Goal: Information Seeking & Learning: Learn about a topic

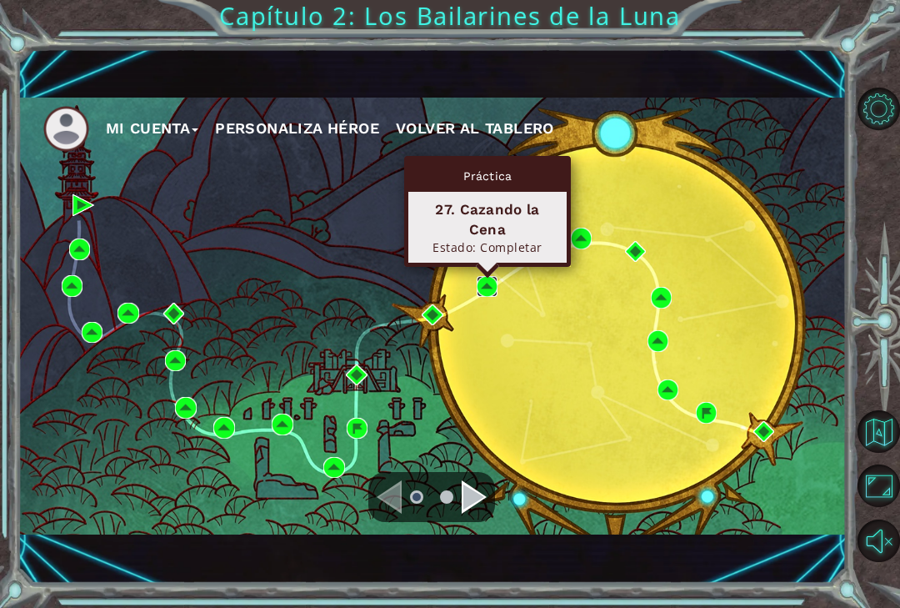
click at [488, 293] on img at bounding box center [488, 287] width 22 height 22
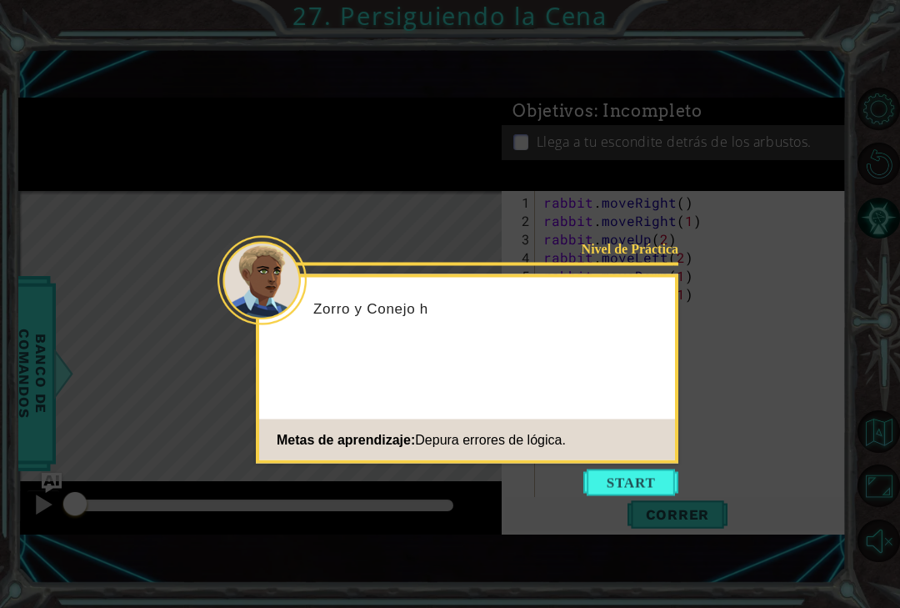
click at [638, 477] on button "Start" at bounding box center [630, 482] width 95 height 27
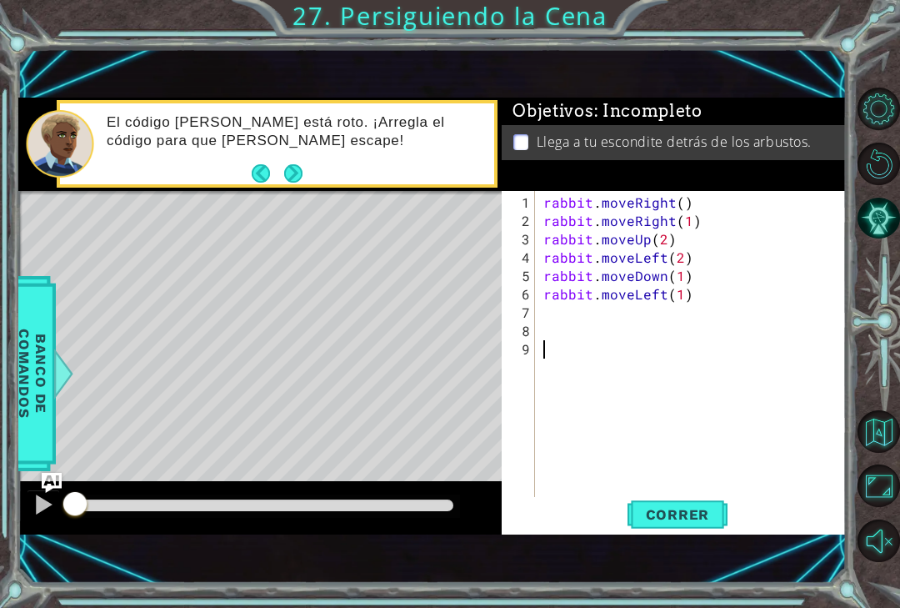
click at [666, 514] on span "Correr" at bounding box center [678, 514] width 98 height 17
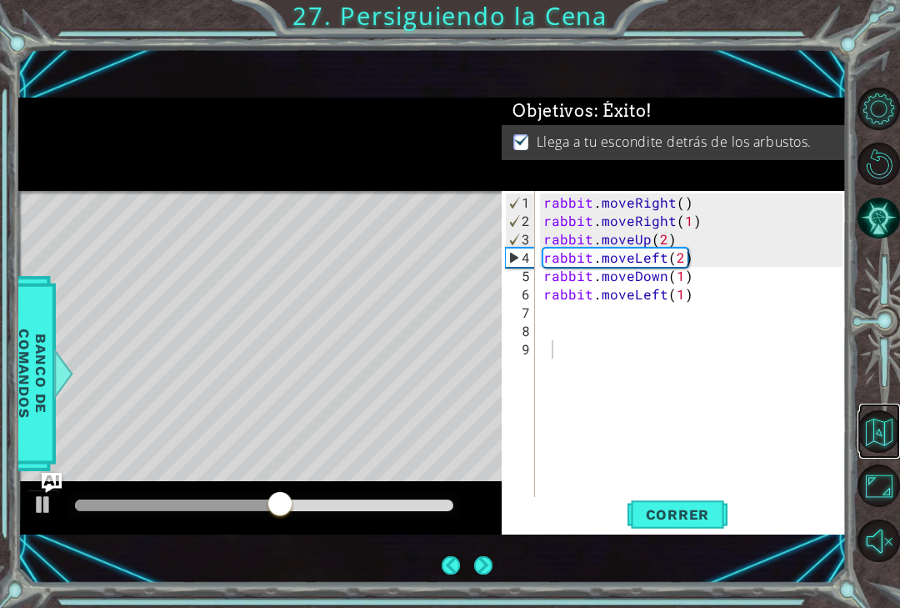
click at [872, 431] on button "Volver al Mapa" at bounding box center [879, 431] width 43 height 43
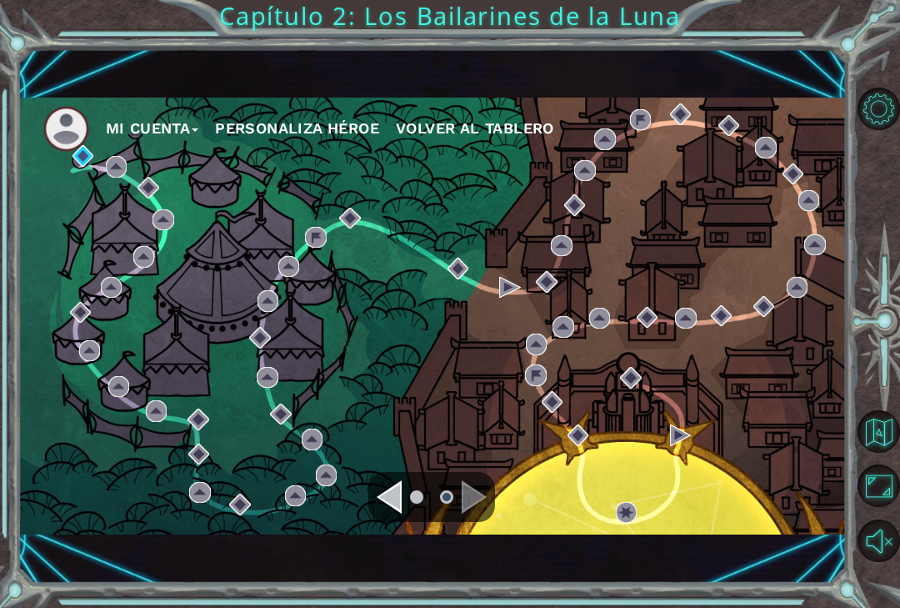
click at [378, 498] on div "Navigate to the previous page" at bounding box center [389, 496] width 25 height 33
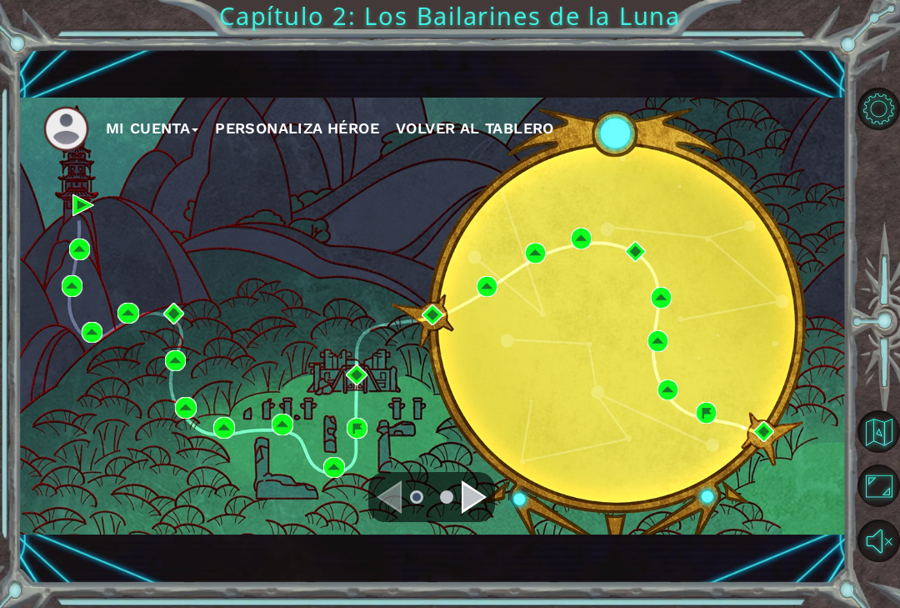
click at [570, 251] on div "Mi Cuenta Personaliza Héroe Volver al Tablero" at bounding box center [432, 316] width 828 height 437
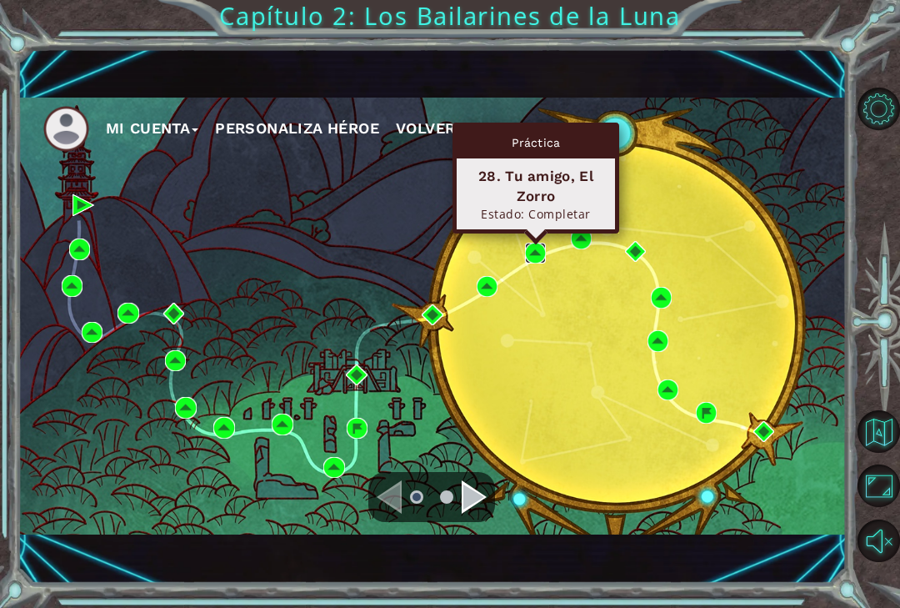
click at [537, 254] on img at bounding box center [536, 254] width 22 height 22
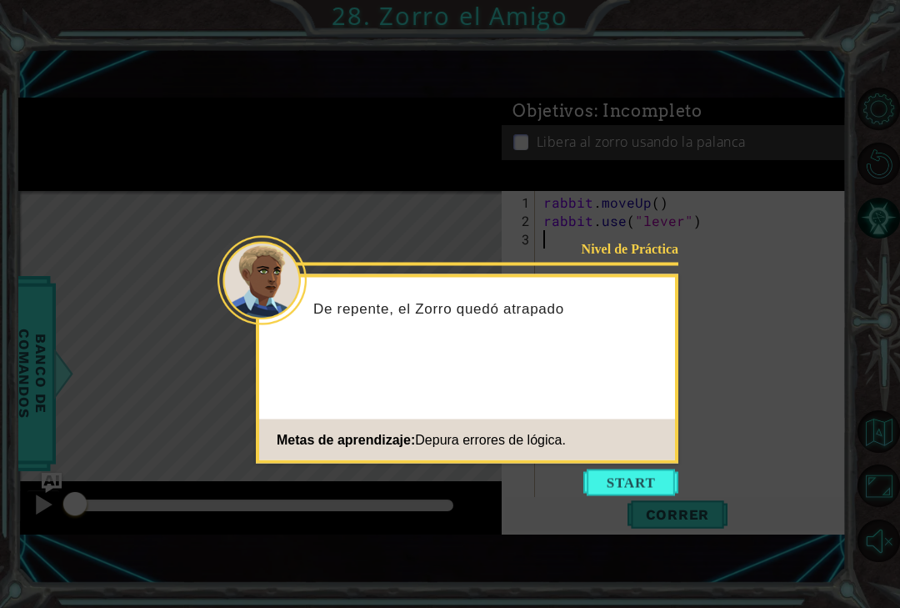
click at [627, 484] on button "Start" at bounding box center [630, 482] width 95 height 27
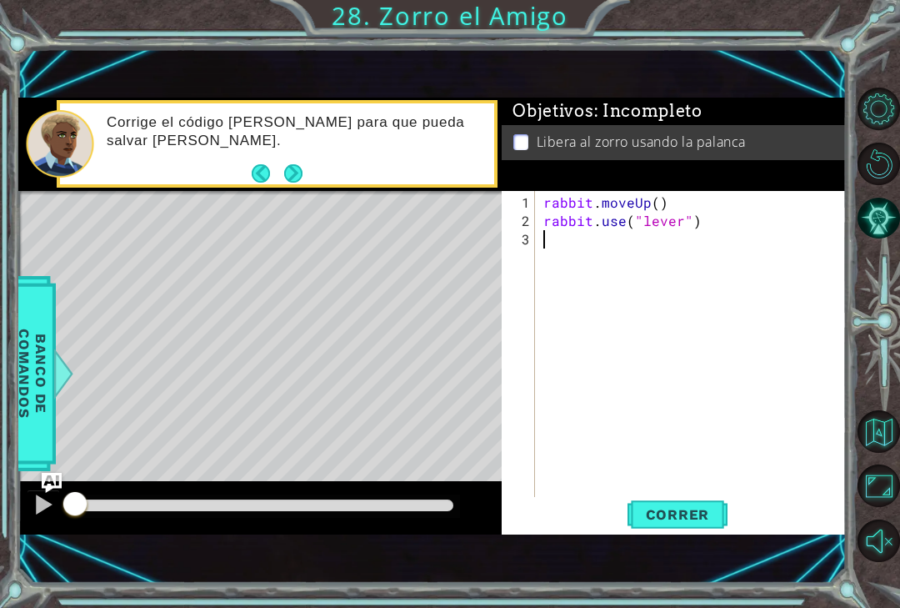
click at [667, 518] on span "Correr" at bounding box center [678, 514] width 98 height 17
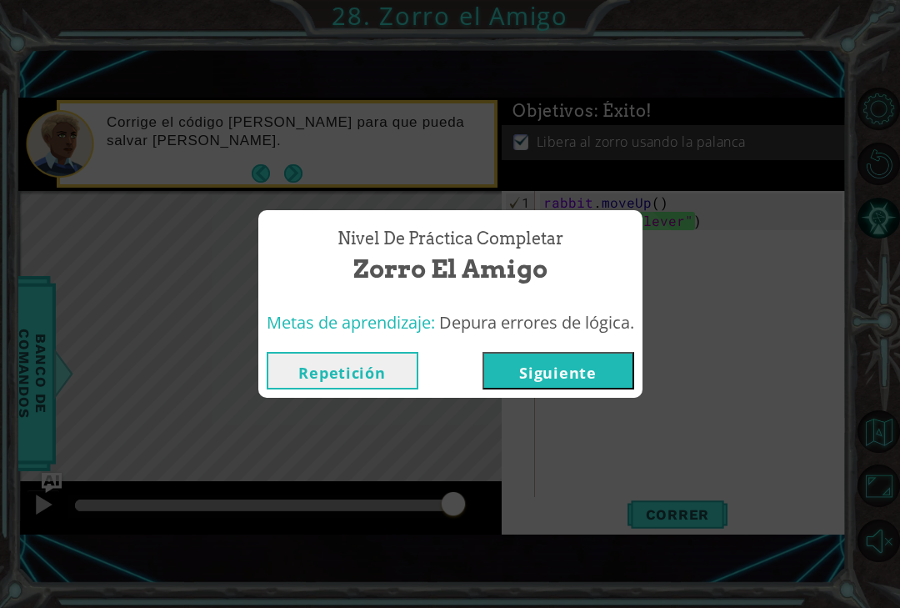
click at [359, 378] on button "Repetición" at bounding box center [343, 371] width 152 height 38
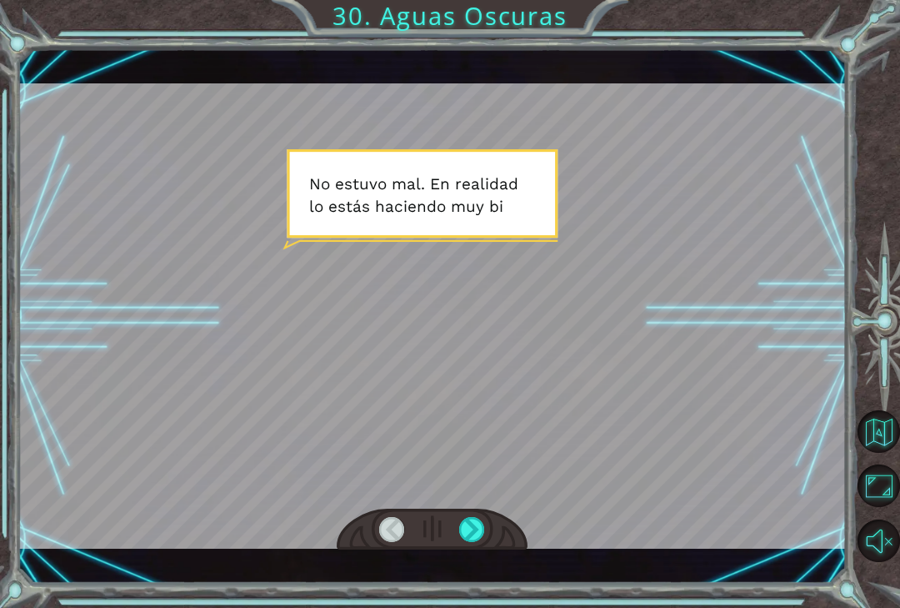
click at [473, 531] on div at bounding box center [472, 529] width 26 height 25
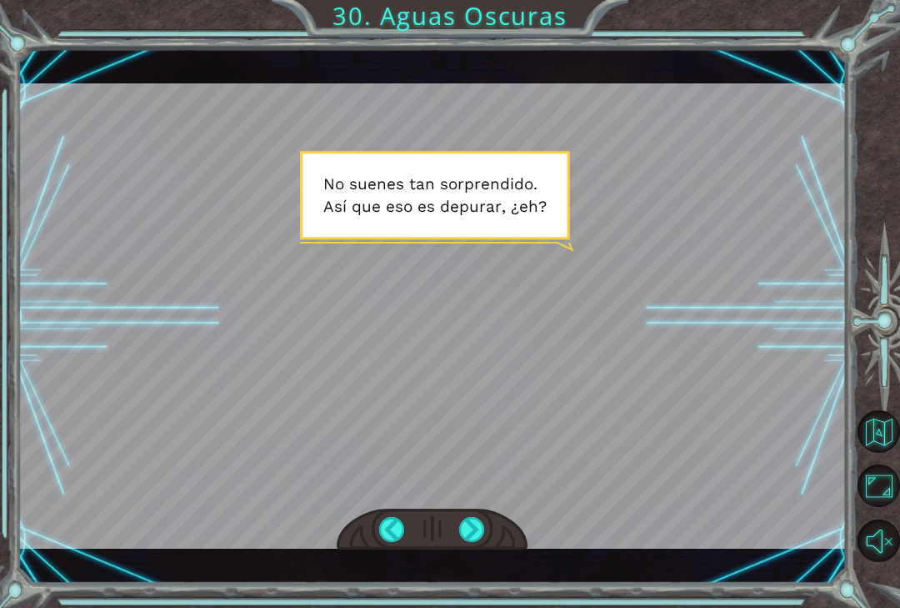
click at [484, 528] on div at bounding box center [472, 529] width 26 height 25
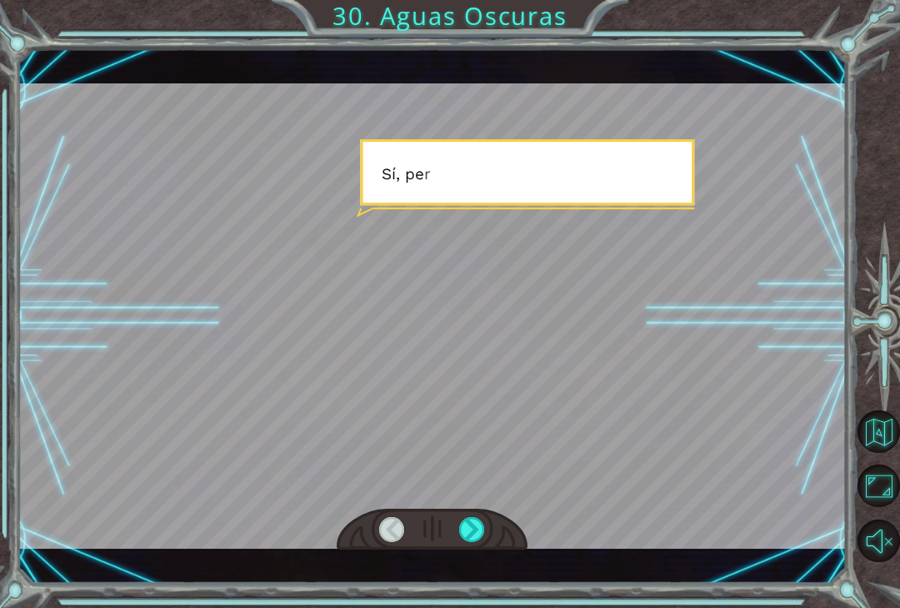
click at [478, 535] on div at bounding box center [472, 529] width 26 height 25
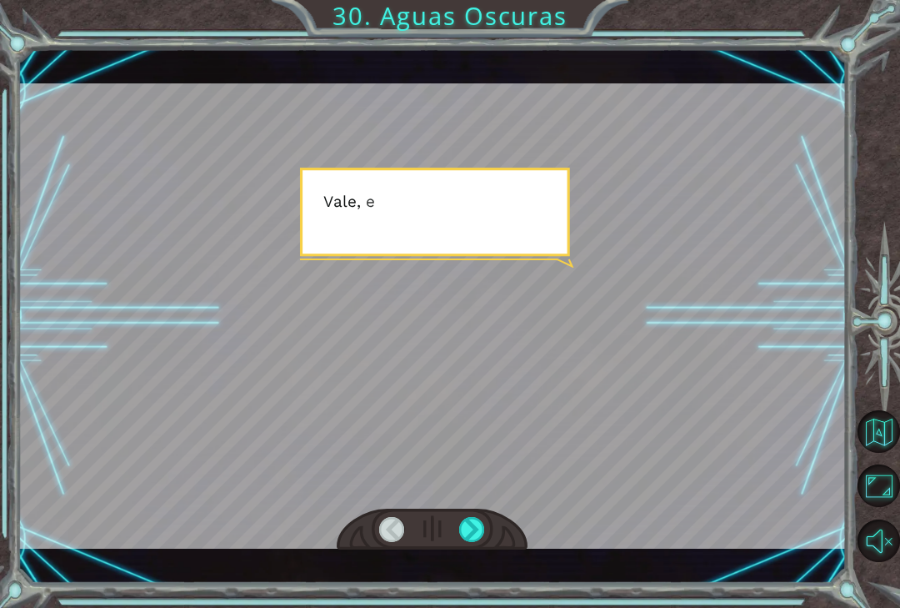
click at [471, 537] on div at bounding box center [472, 529] width 26 height 25
click at [475, 523] on div at bounding box center [472, 529] width 26 height 25
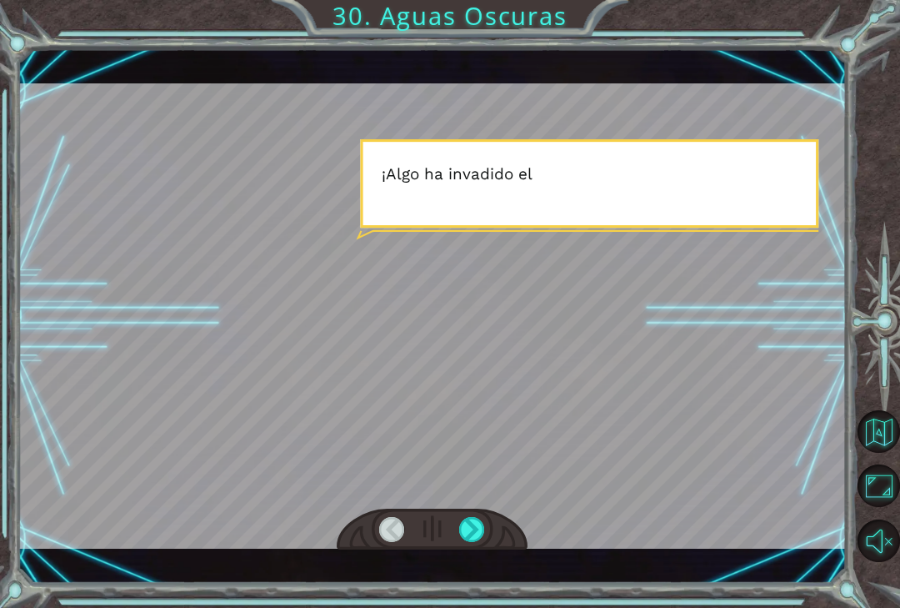
click at [471, 528] on div at bounding box center [472, 529] width 26 height 25
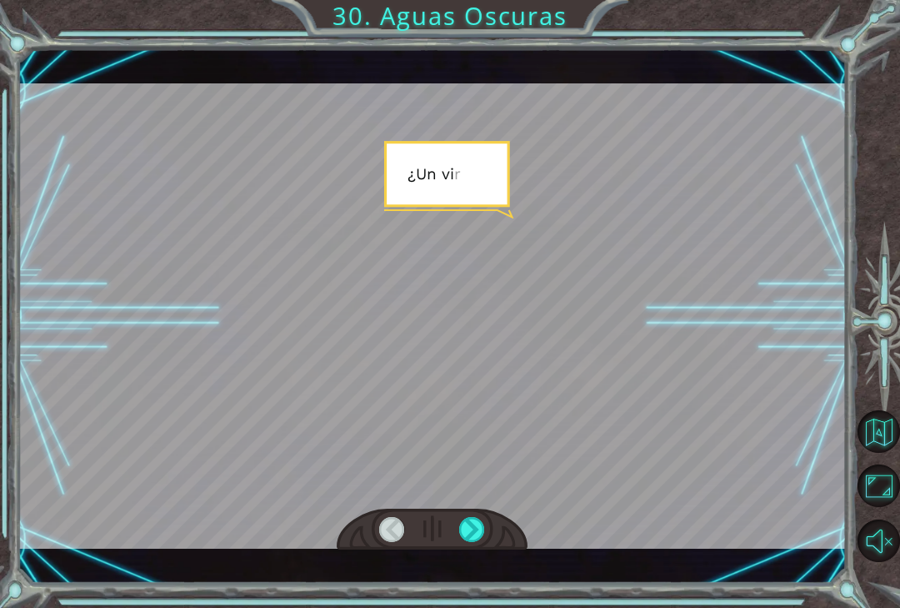
click at [471, 528] on div at bounding box center [472, 529] width 26 height 25
click at [470, 529] on div at bounding box center [472, 529] width 26 height 25
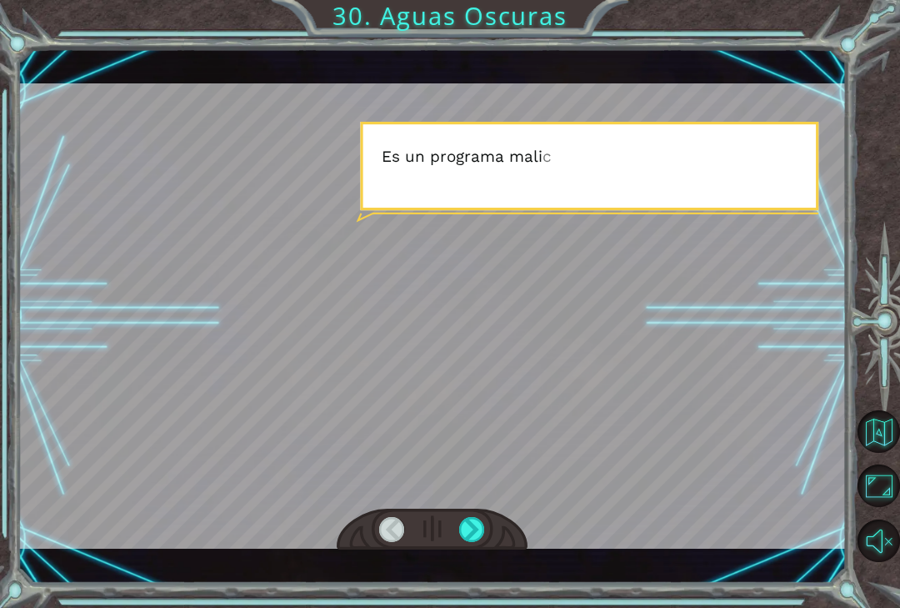
click at [473, 522] on div at bounding box center [472, 529] width 26 height 25
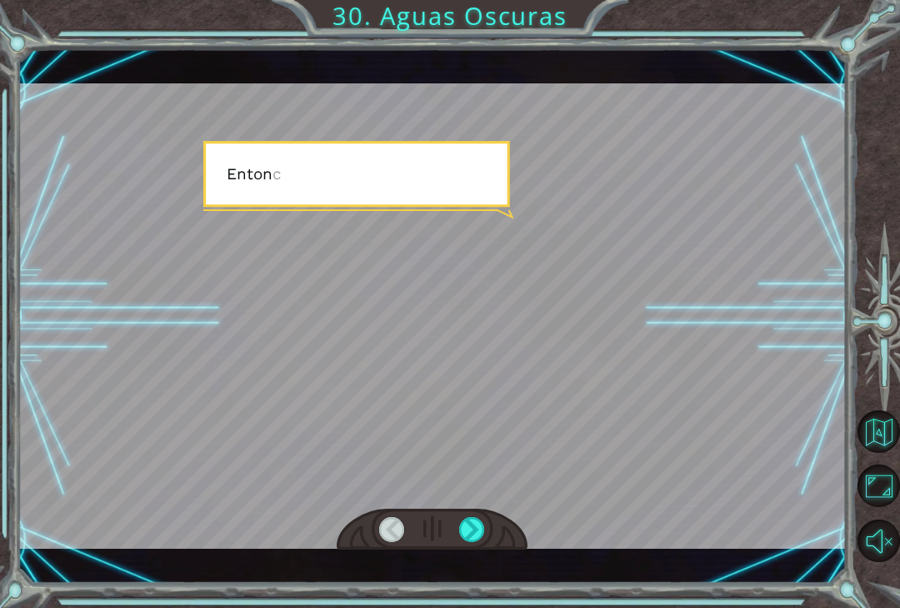
click at [473, 528] on div at bounding box center [472, 529] width 26 height 25
click at [472, 528] on div at bounding box center [472, 529] width 26 height 25
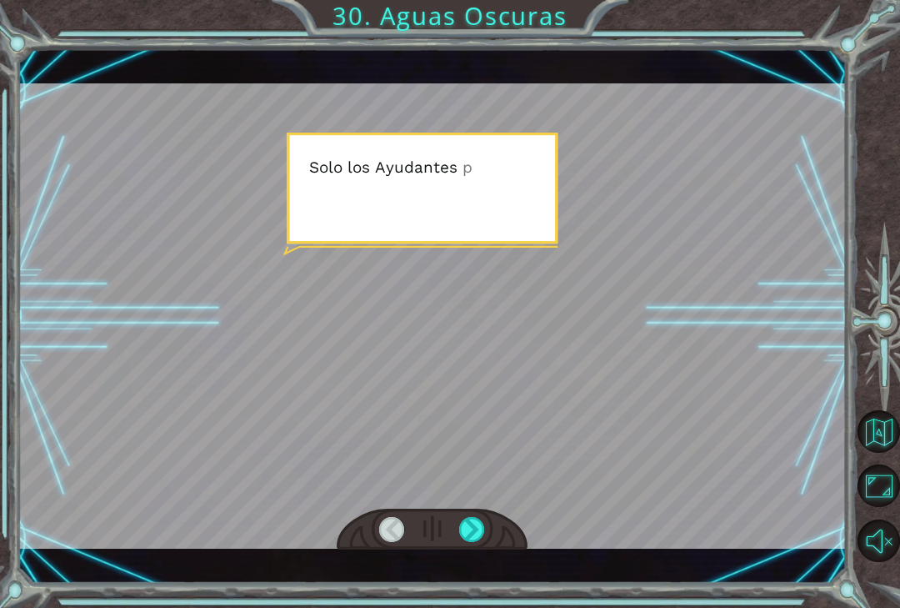
click at [473, 526] on div at bounding box center [472, 529] width 26 height 25
click at [475, 521] on div at bounding box center [472, 529] width 26 height 25
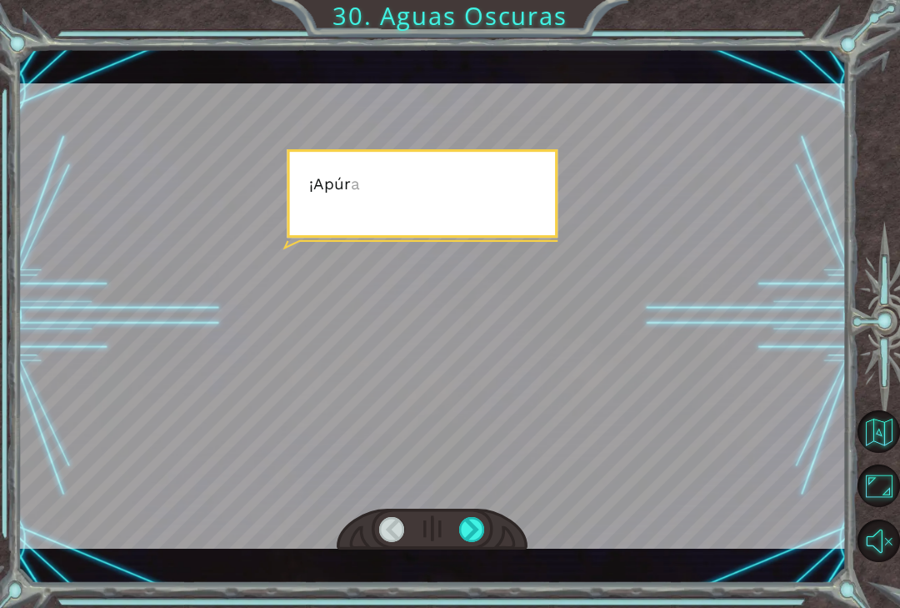
click at [476, 518] on div at bounding box center [472, 529] width 26 height 25
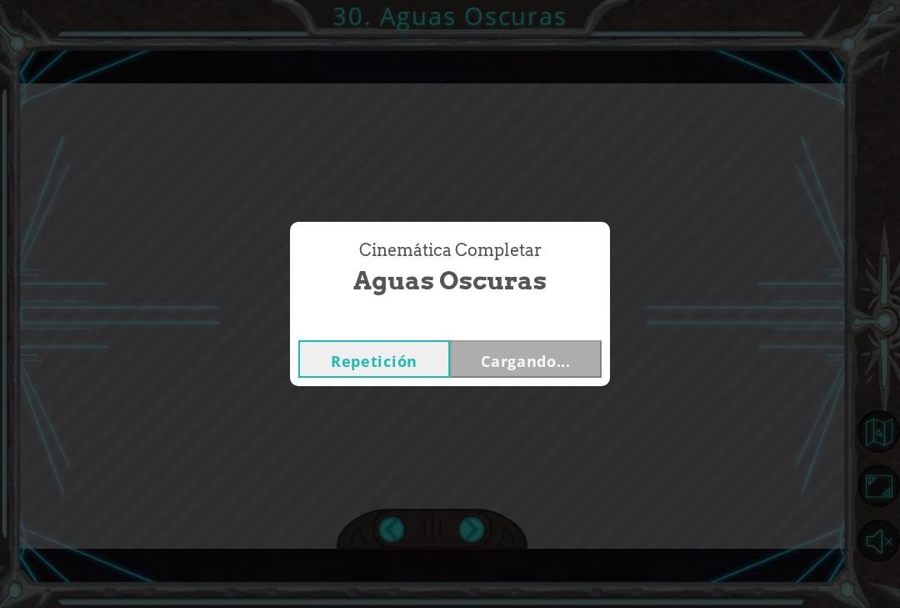
click at [475, 518] on div "Cinemática Completar Aguas Oscuras Repetición Cargando..." at bounding box center [450, 304] width 900 height 608
click at [475, 518] on div "Cinemática Completar Aguas Oscuras Repetición Siguiente" at bounding box center [450, 304] width 900 height 608
click at [475, 519] on div "Cinemática Completar Aguas Oscuras Repetición Siguiente" at bounding box center [450, 304] width 900 height 608
click at [474, 520] on div "Cinemática Completar Aguas Oscuras Repetición Siguiente" at bounding box center [450, 304] width 900 height 608
click at [551, 358] on button "Siguiente" at bounding box center [526, 359] width 152 height 38
